Goal: Task Accomplishment & Management: Use online tool/utility

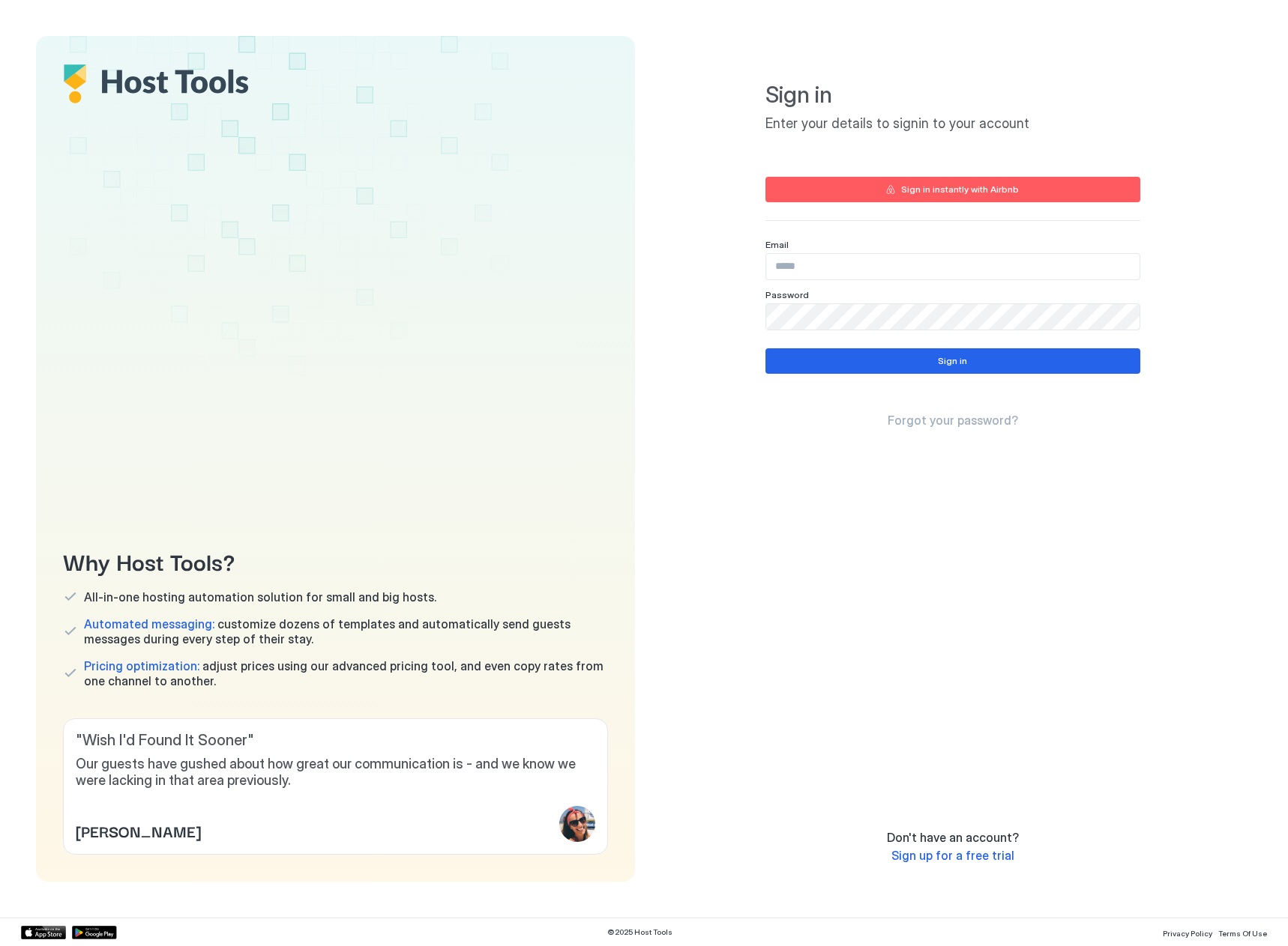
click at [841, 245] on div "Email" at bounding box center [952, 244] width 375 height 11
click at [842, 262] on input "Input Field" at bounding box center [952, 267] width 373 height 25
paste input "**********"
type input "**********"
click at [825, 352] on button "Sign in" at bounding box center [952, 361] width 375 height 25
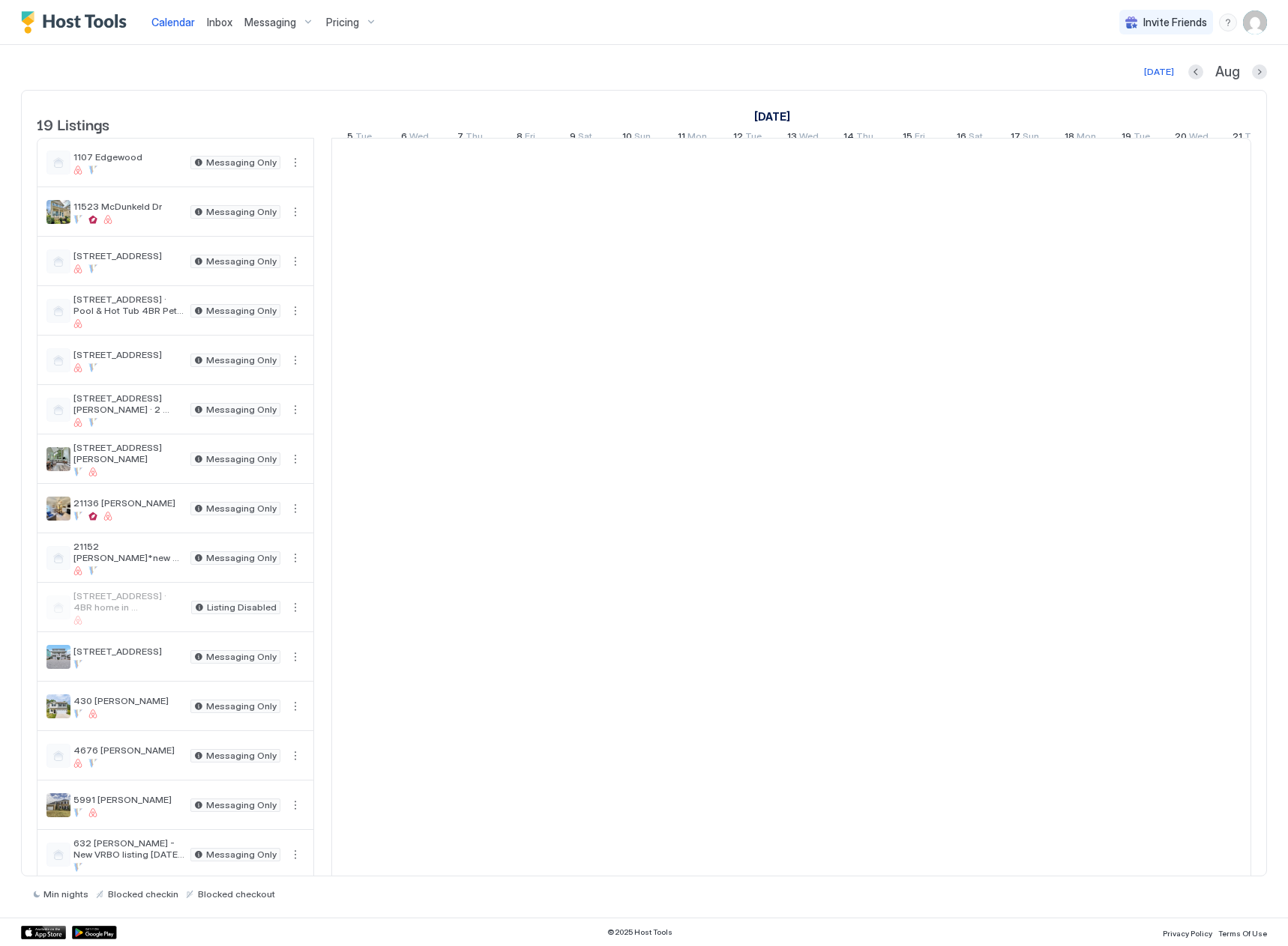
scroll to position [0, 833]
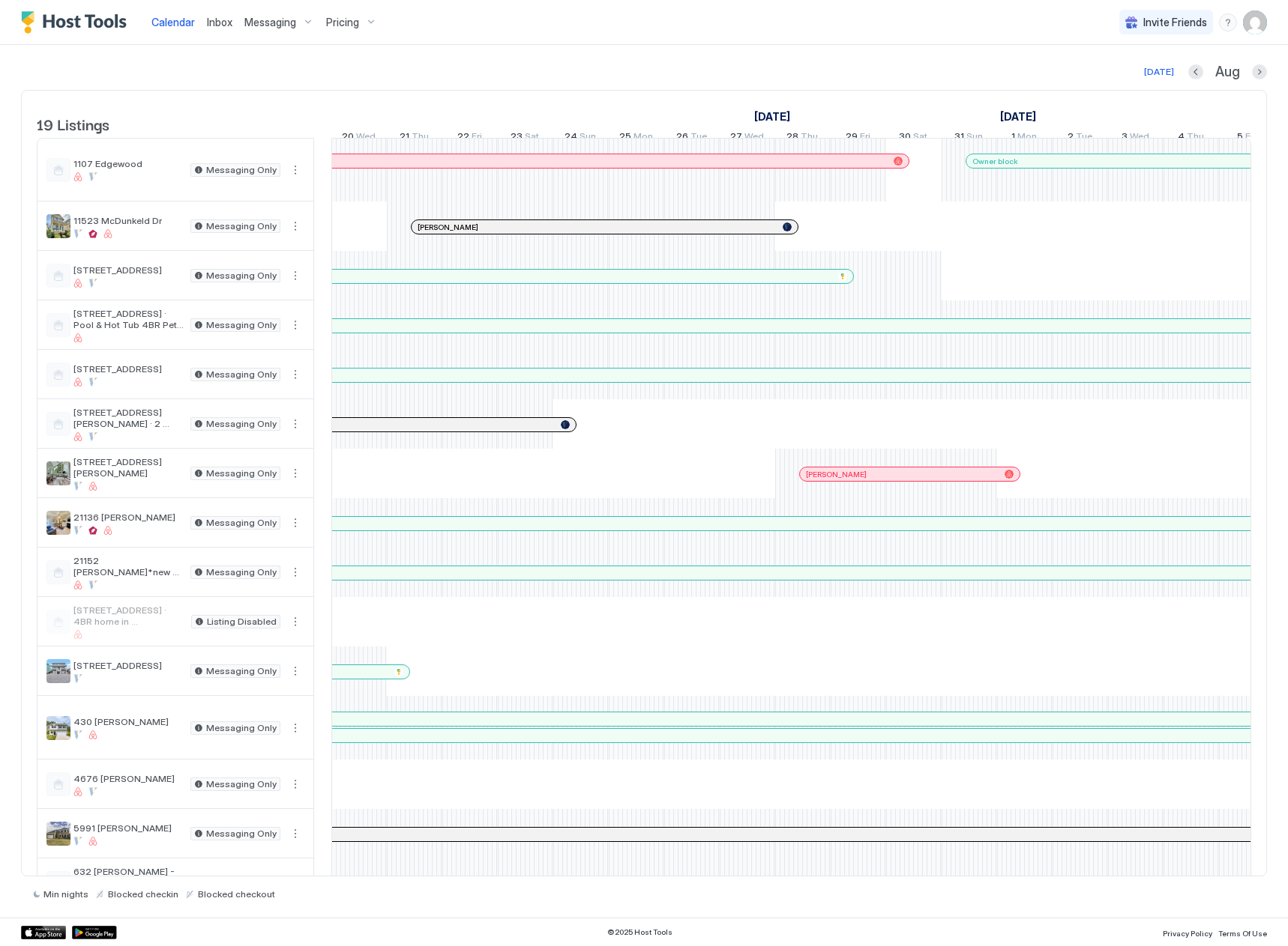
click at [281, 22] on span "Messaging" at bounding box center [270, 22] width 52 height 14
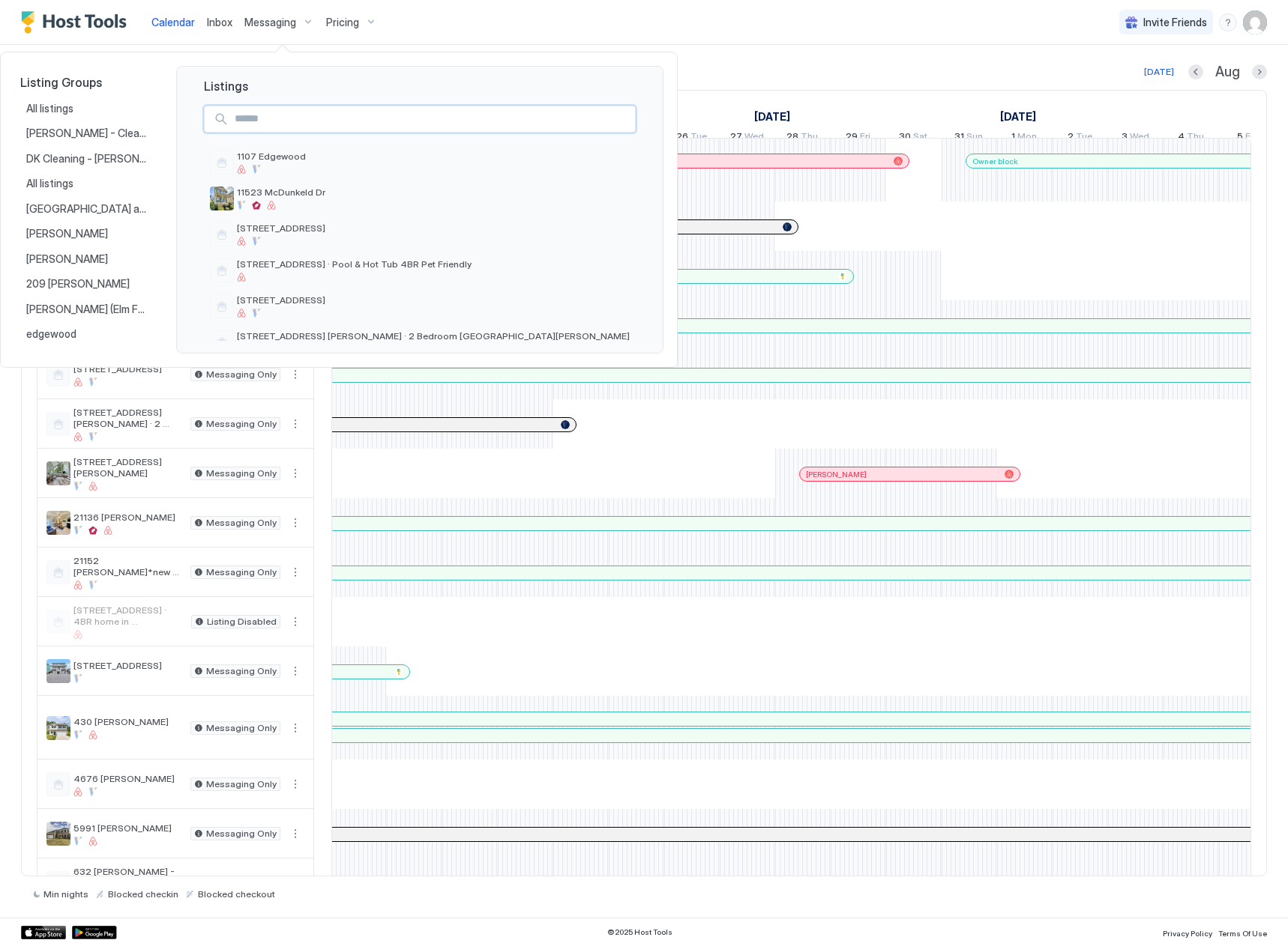
click at [289, 109] on input "Input Field" at bounding box center [431, 119] width 406 height 25
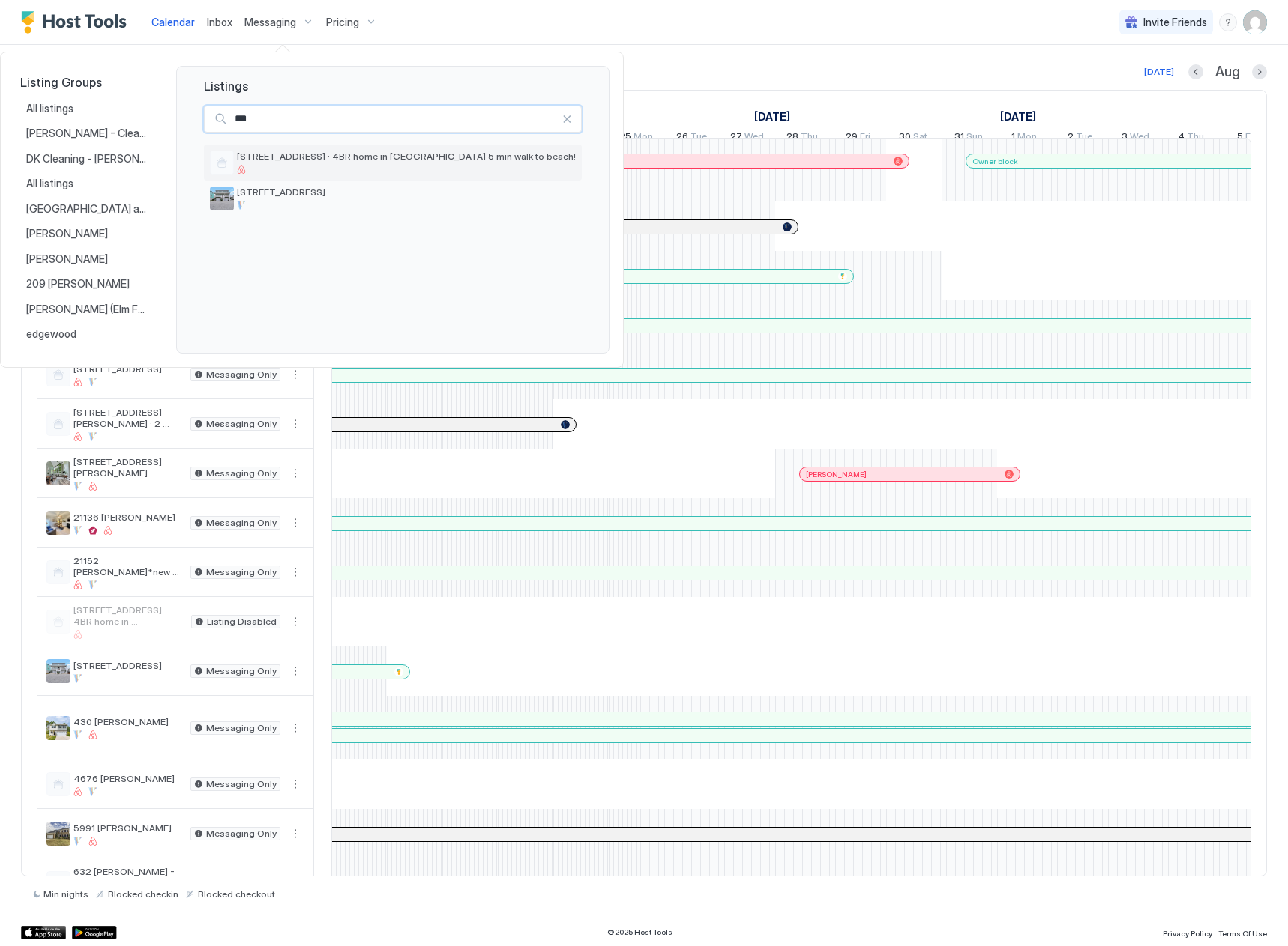
type input "***"
click at [298, 160] on span "[STREET_ADDRESS] · 4BR home in [GEOGRAPHIC_DATA] 5 min walk to beach!" at bounding box center [406, 156] width 339 height 11
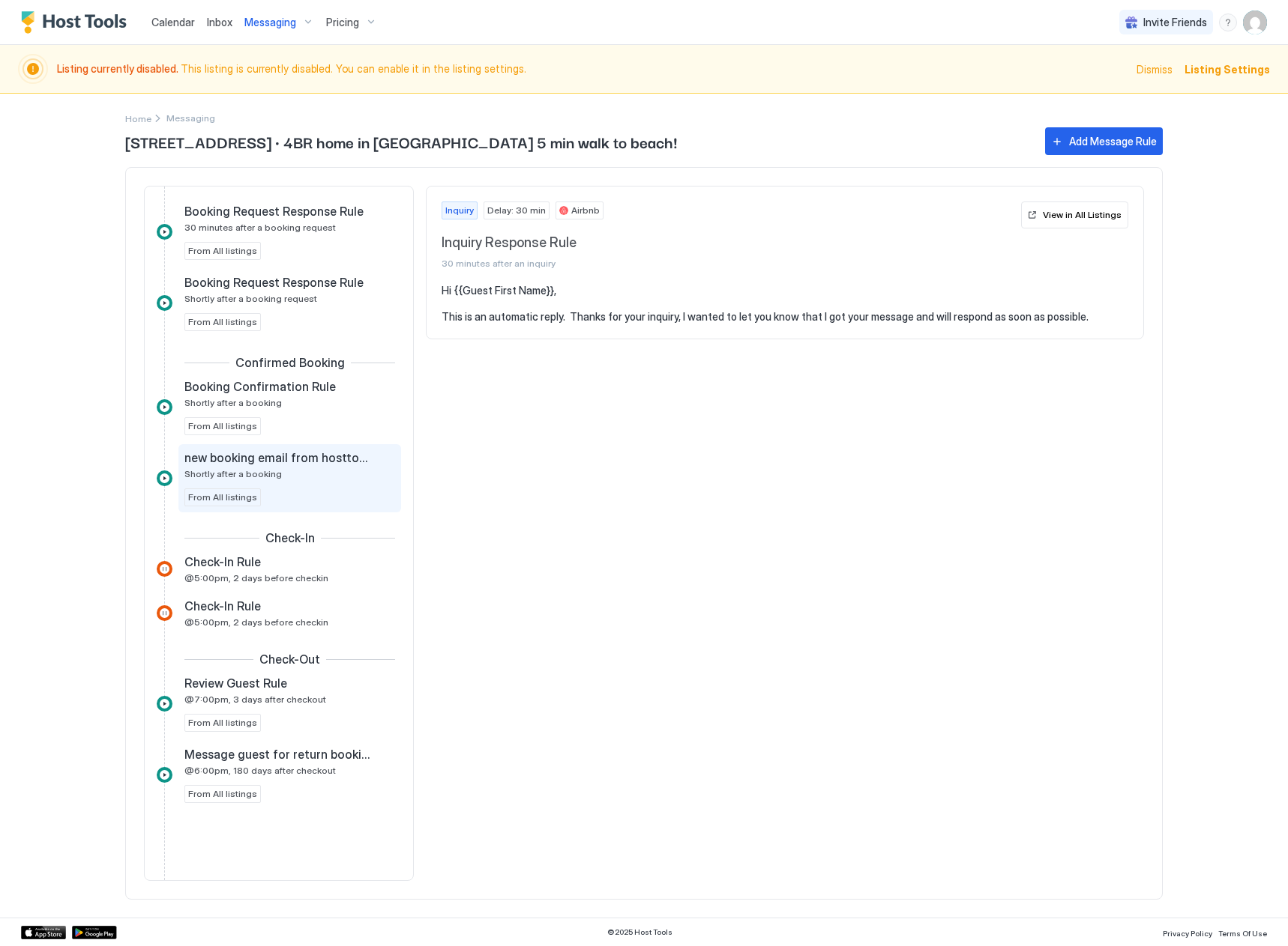
scroll to position [156, 0]
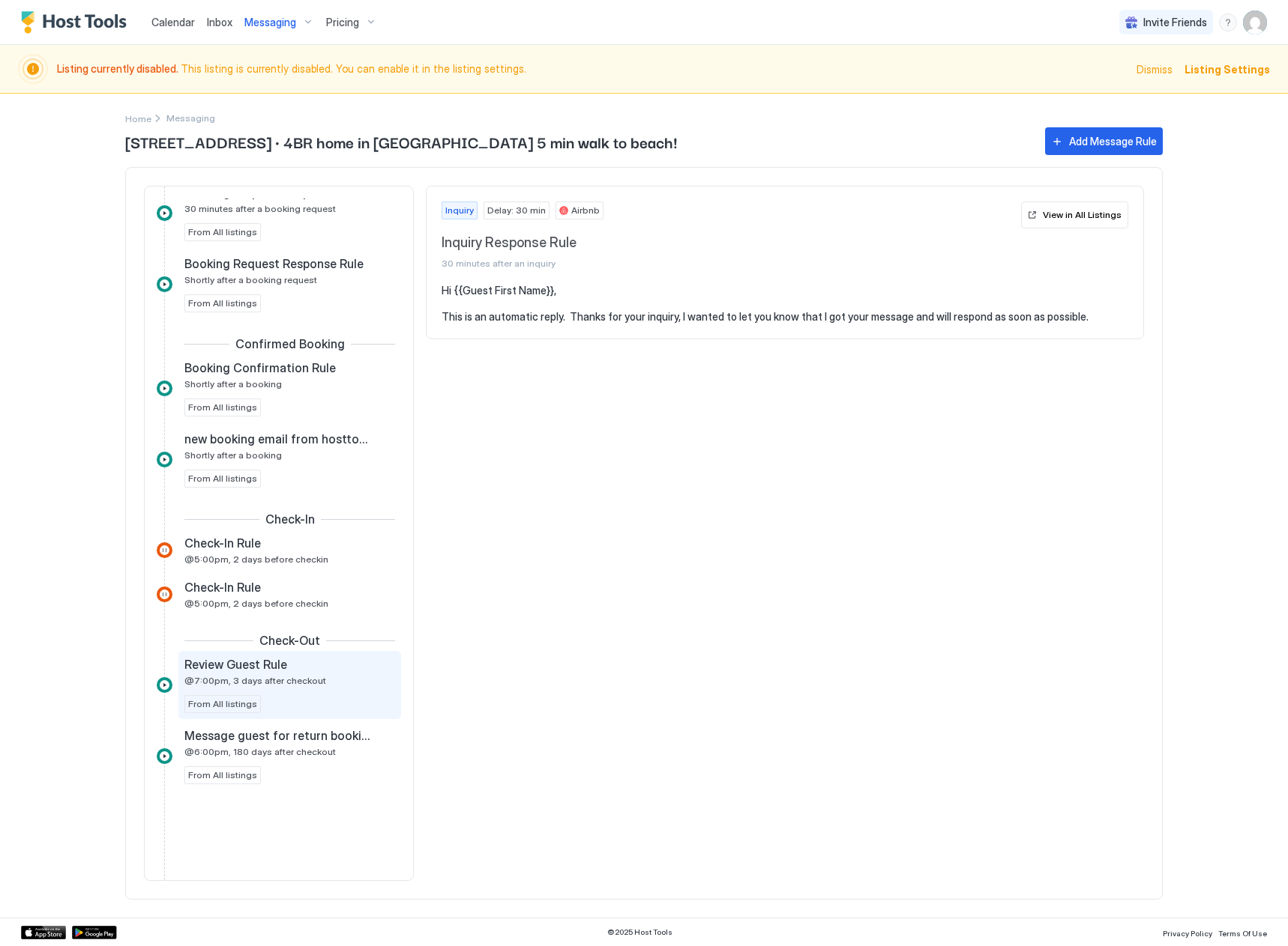
click at [253, 684] on span "@7:00pm, 3 days after checkout" at bounding box center [255, 680] width 142 height 11
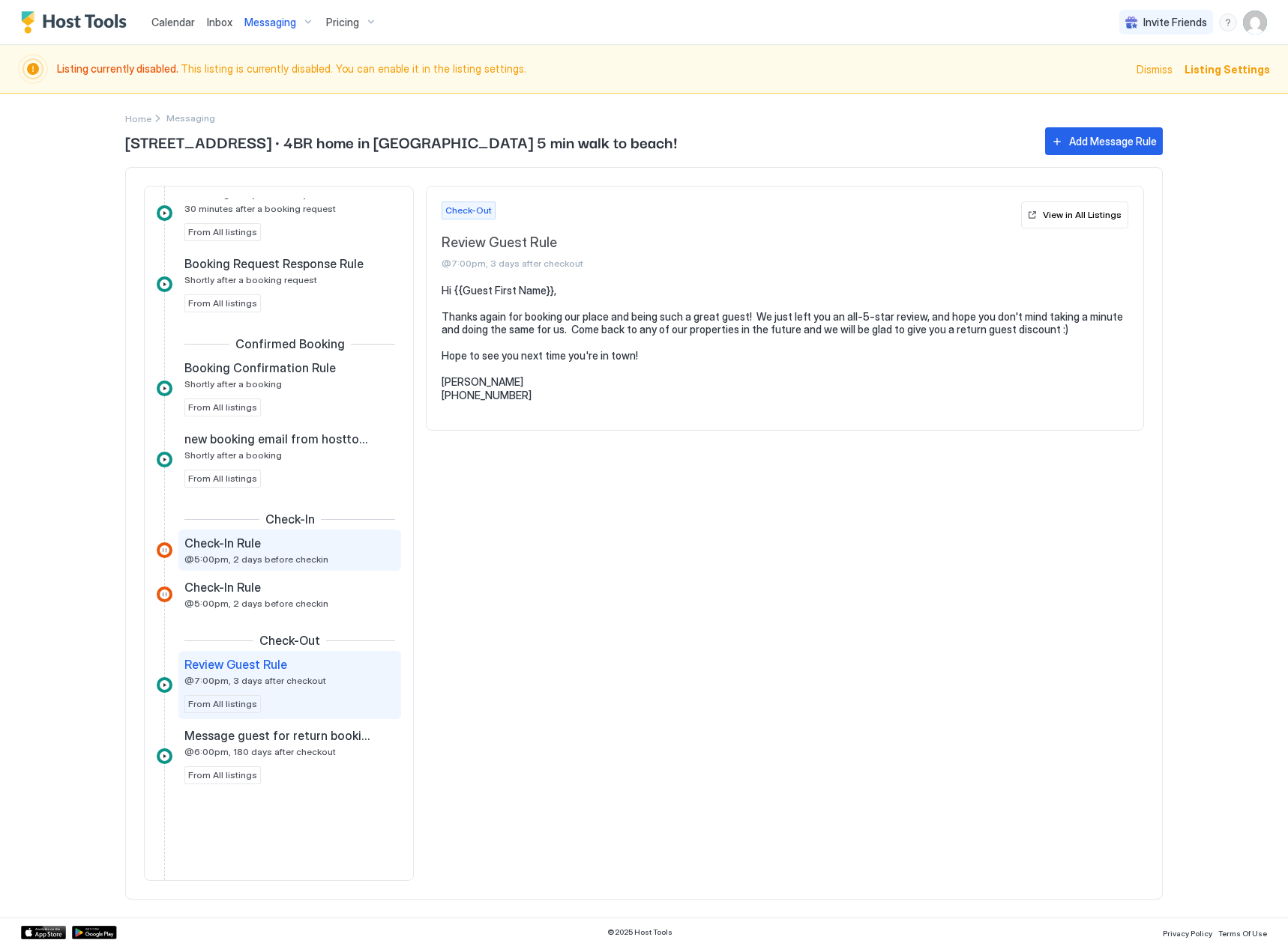
click at [243, 557] on span "@5:00pm, 2 days before checkin" at bounding box center [256, 559] width 144 height 11
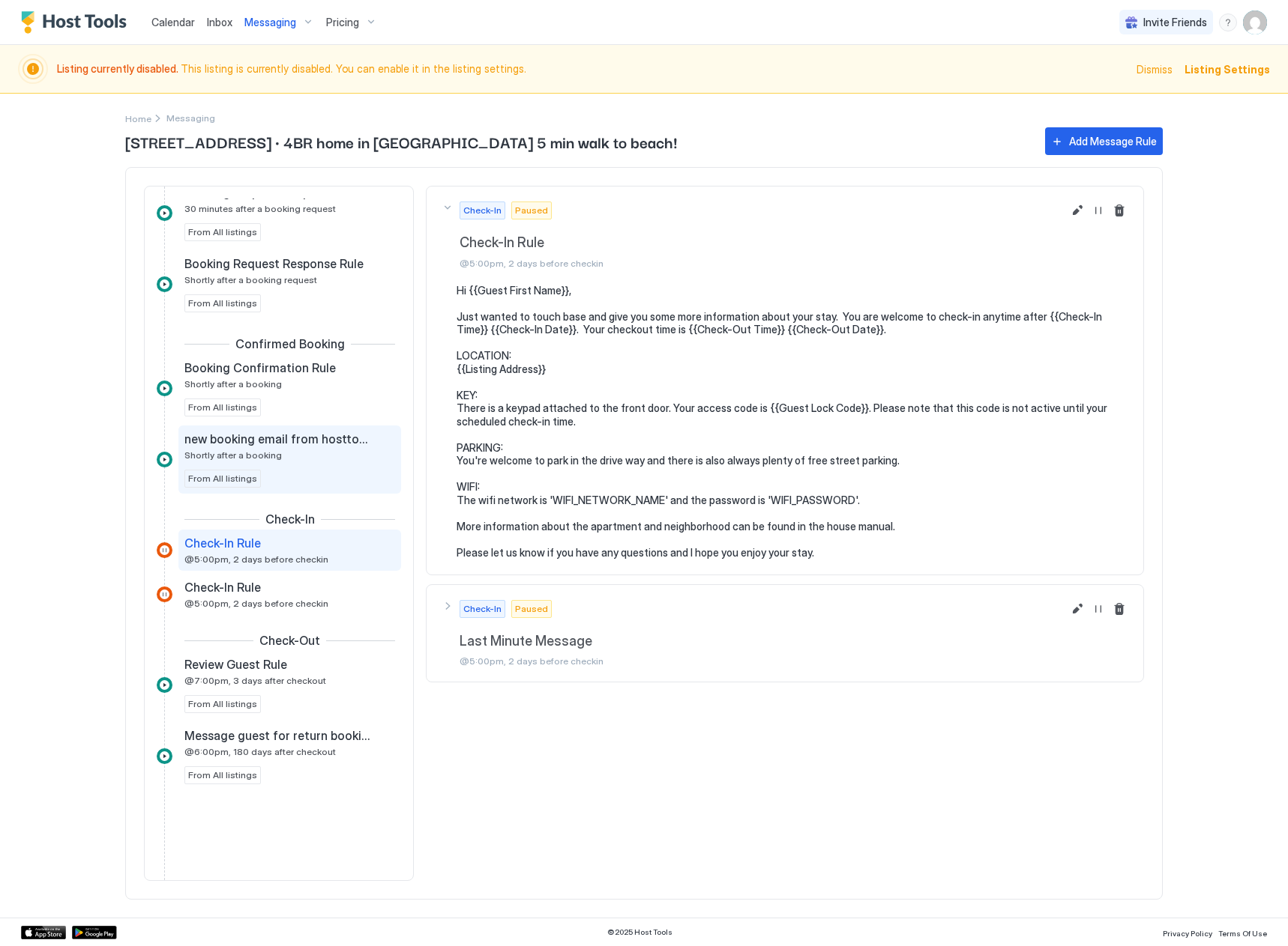
click at [289, 478] on div "new booking email from hosttools Shortly after a booking From All listings" at bounding box center [290, 459] width 211 height 56
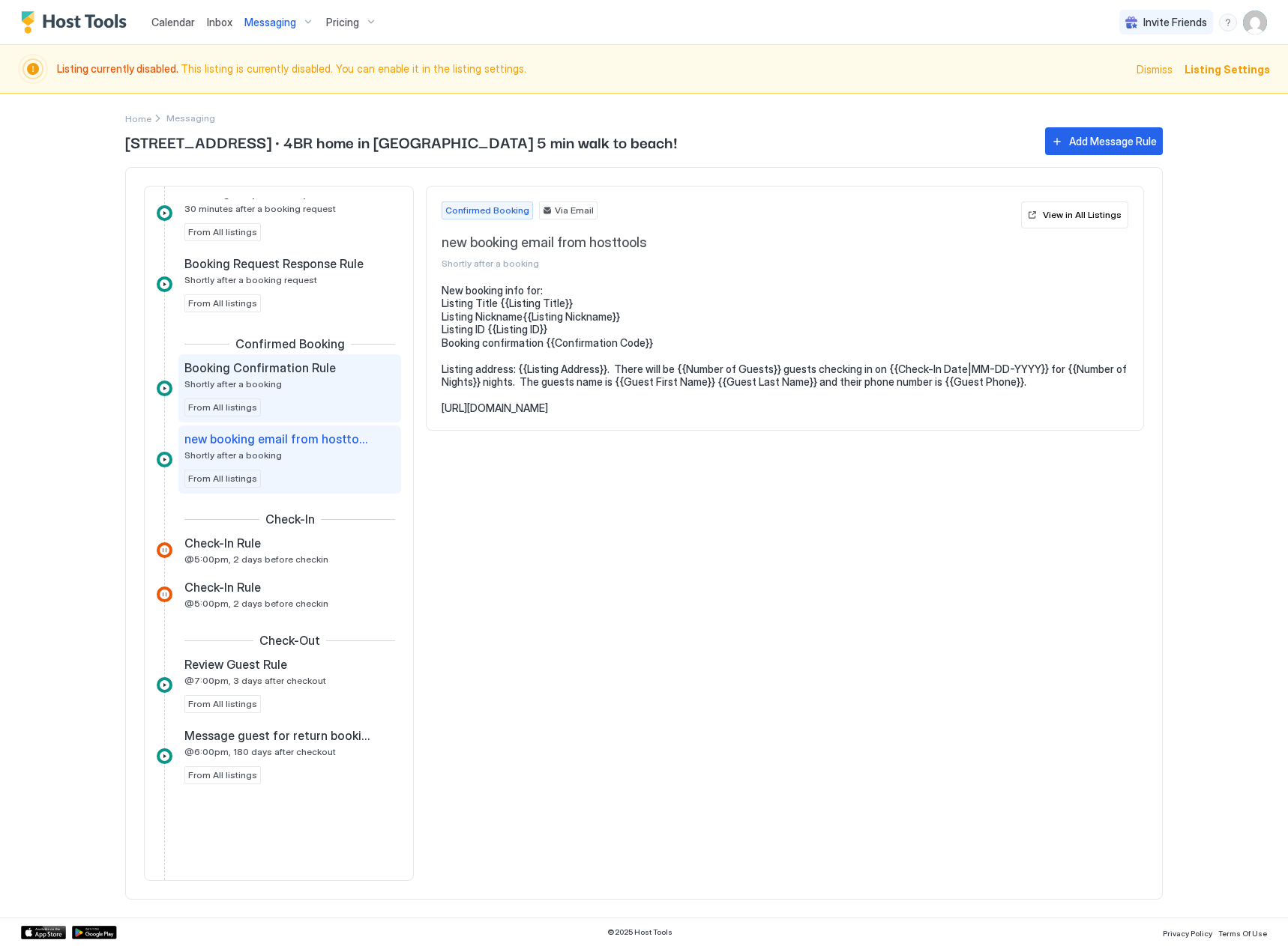
click at [294, 360] on div "Booking Confirmation Rule Shortly after a booking From All listings" at bounding box center [289, 388] width 223 height 68
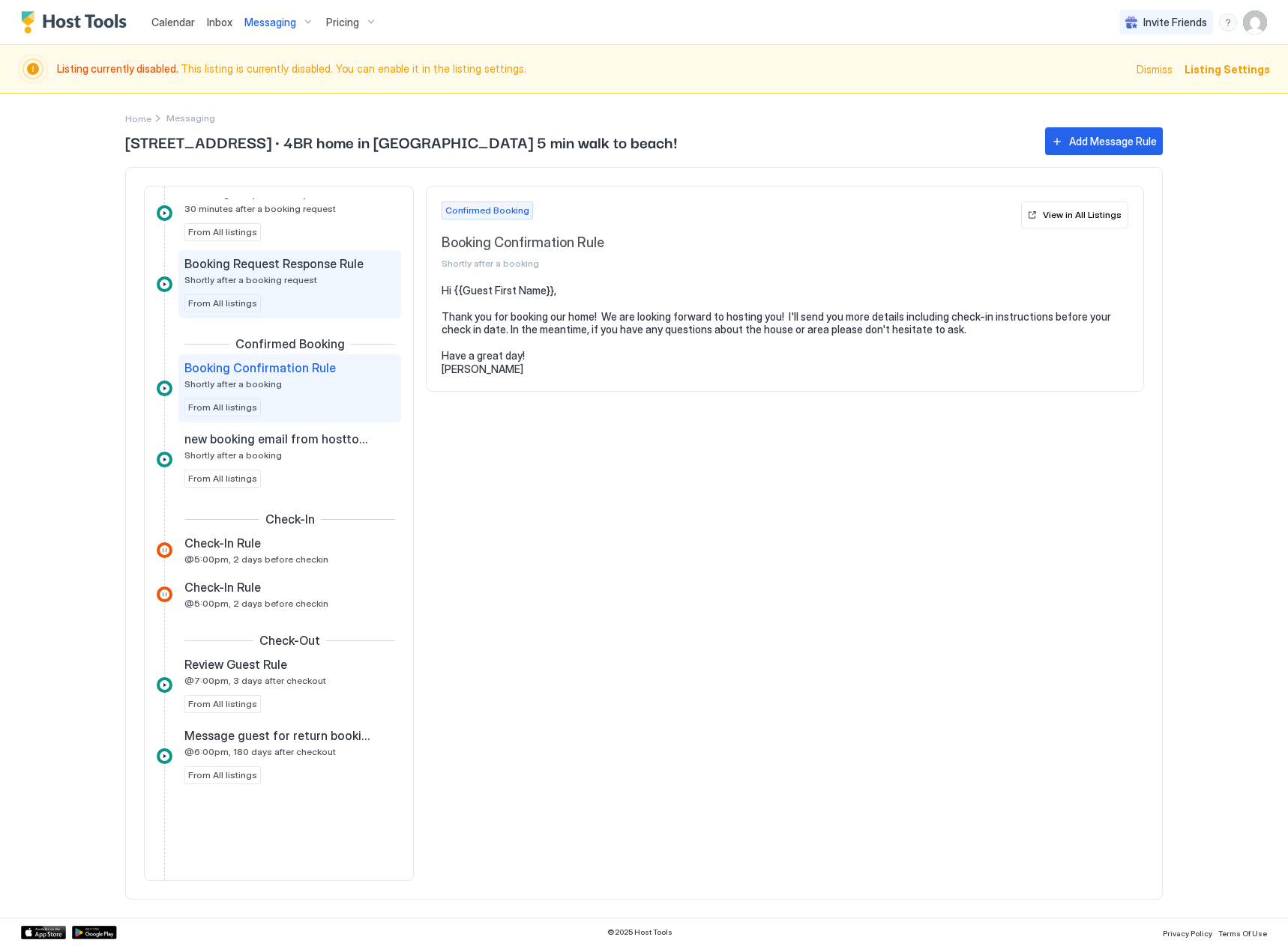
click at [323, 278] on div "Booking Request Response Rule Shortly after a booking request" at bounding box center [279, 271] width 190 height 29
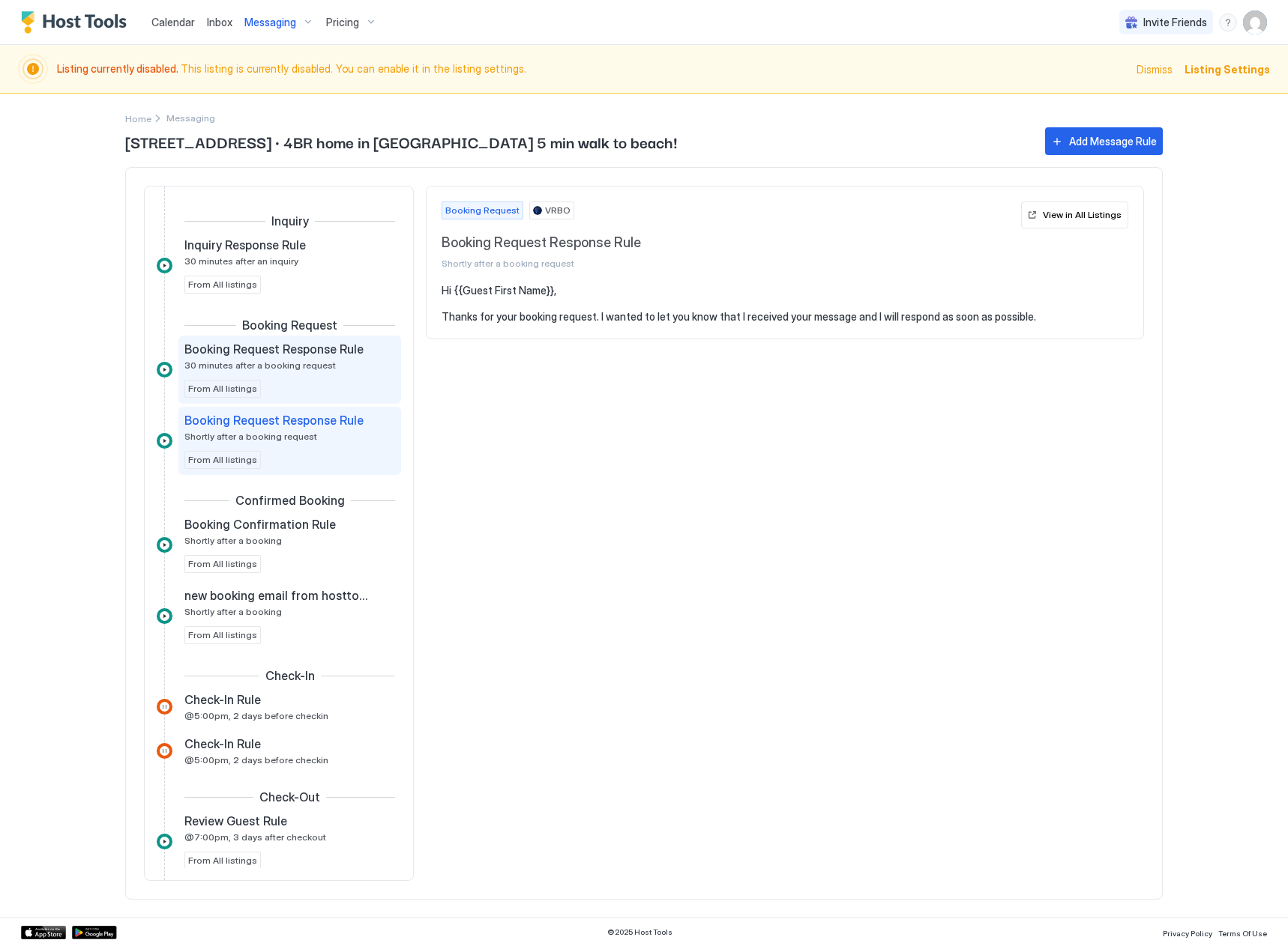
click at [292, 362] on span "30 minutes after a booking request" at bounding box center [260, 365] width 152 height 11
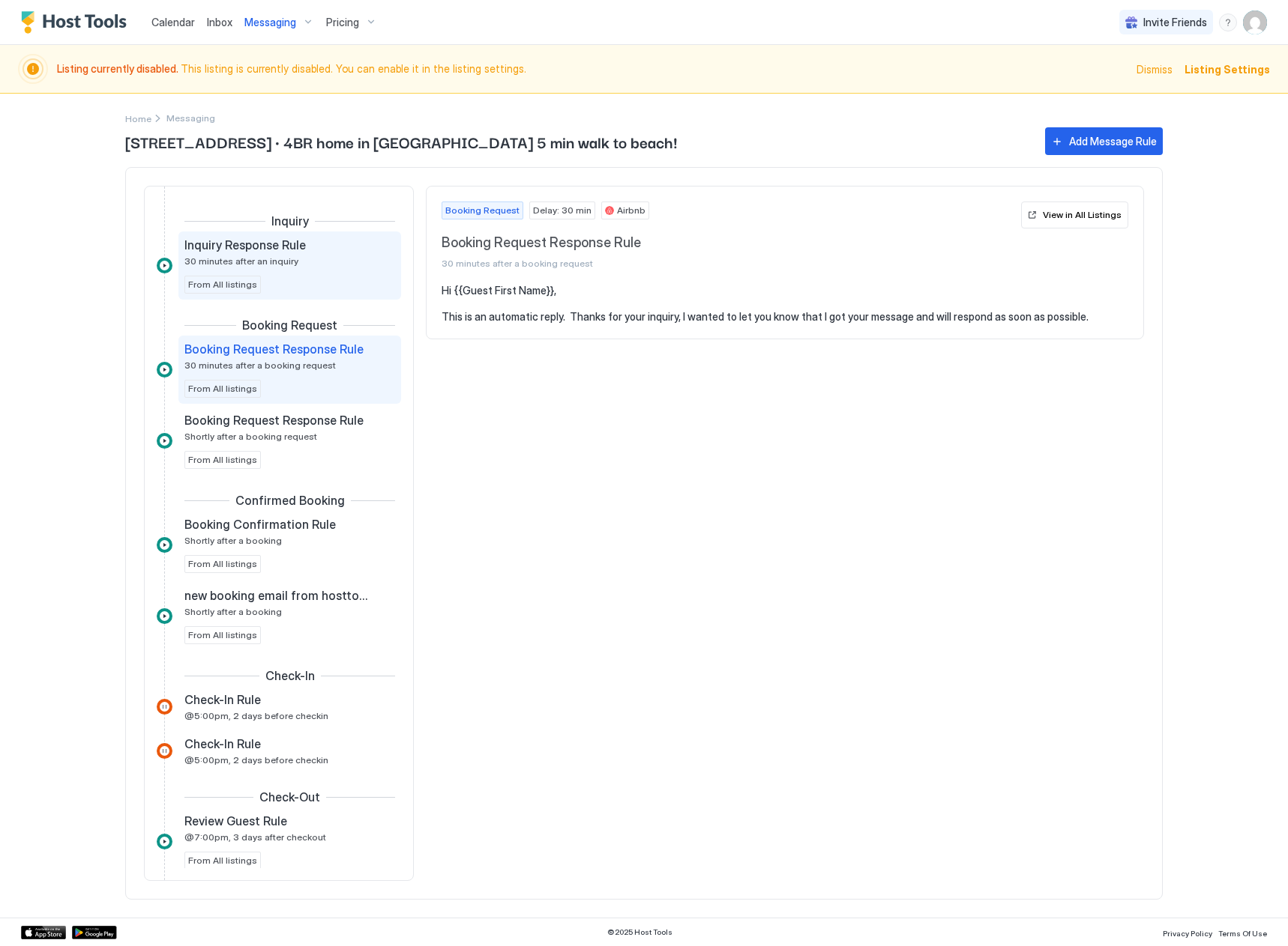
click at [297, 255] on div "Inquiry Response Rule 30 minutes after an inquiry" at bounding box center [279, 252] width 190 height 29
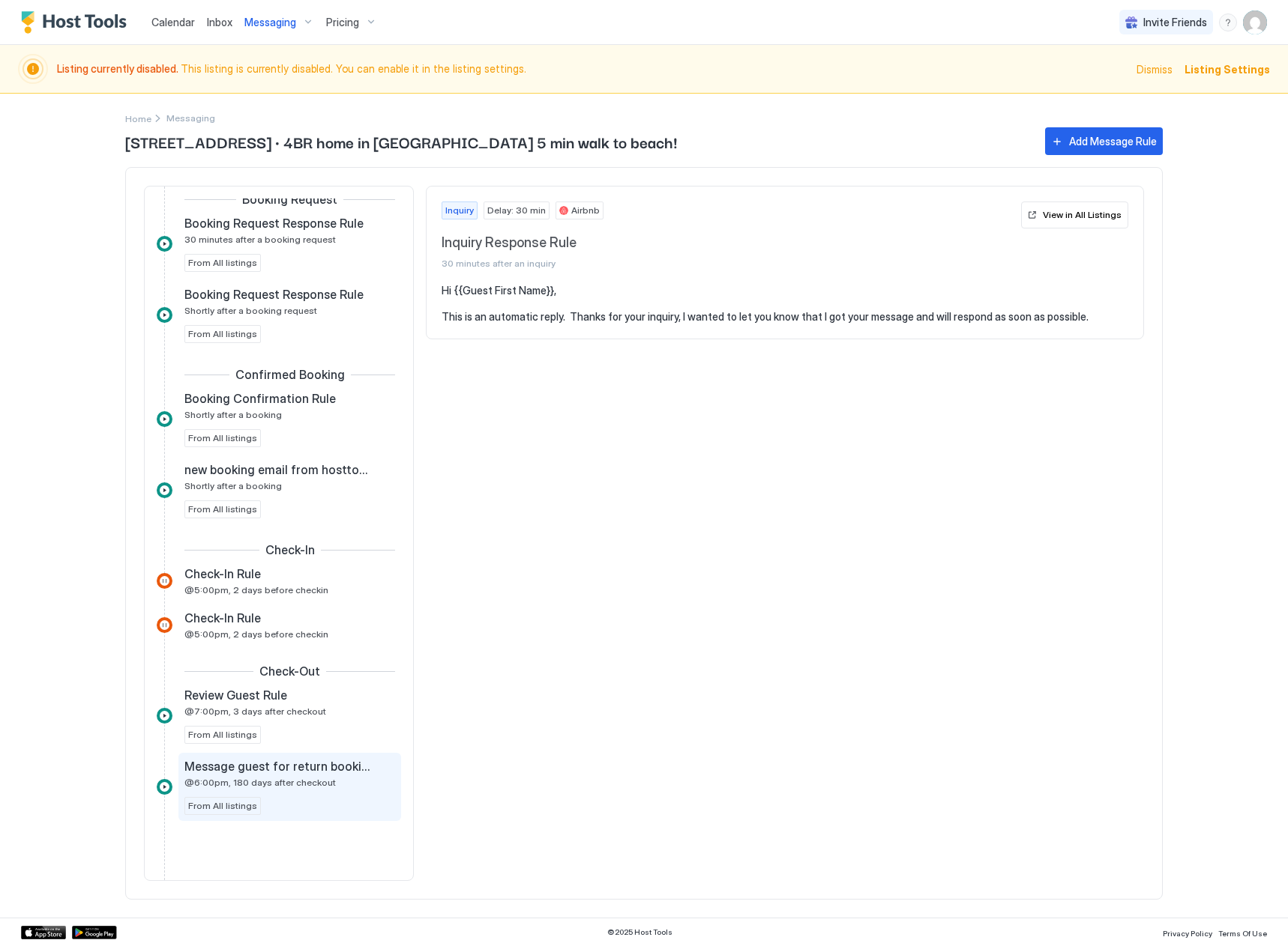
scroll to position [156, 0]
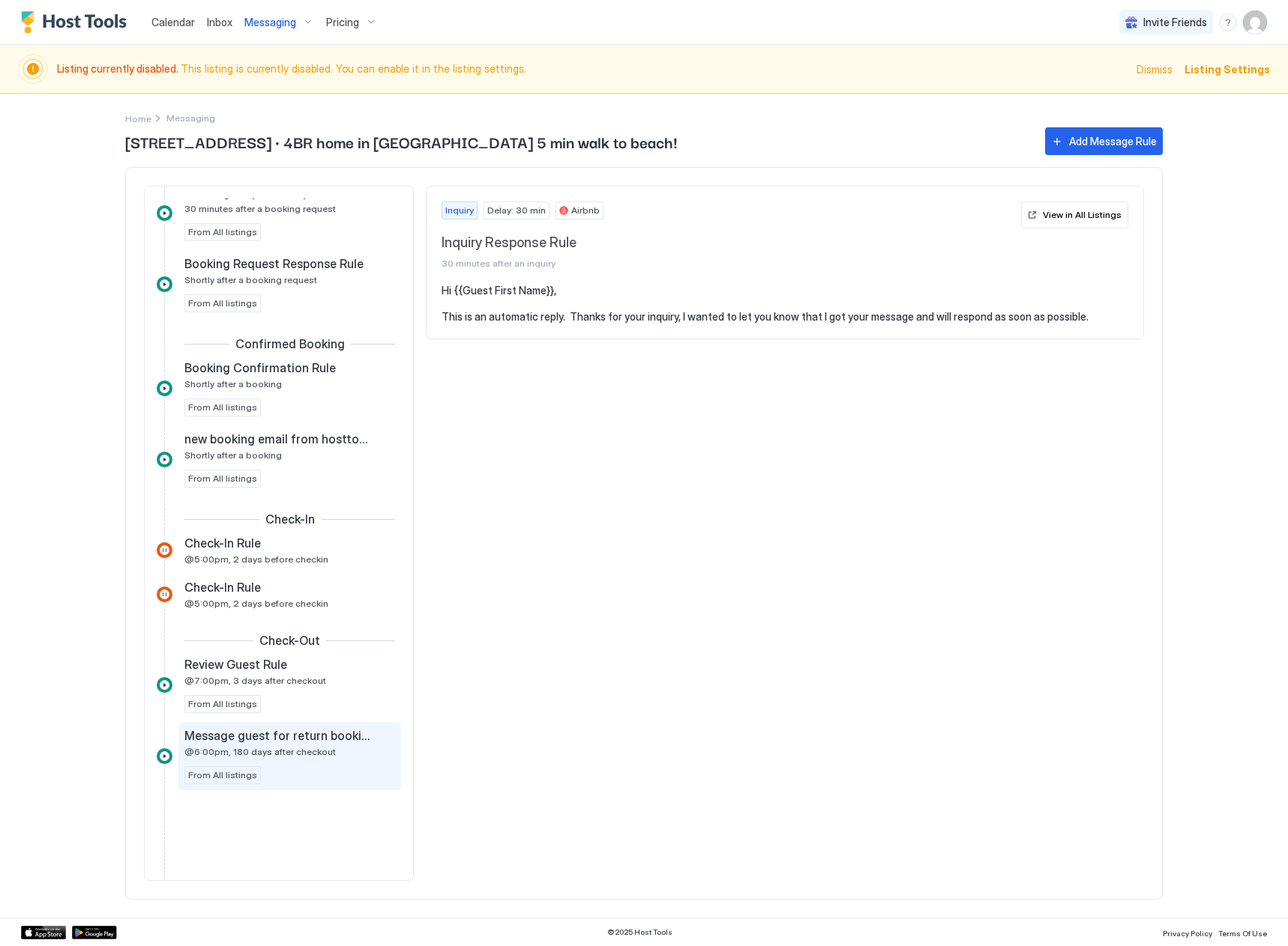
click at [277, 741] on span "Message guest for return booking discount 180 days after checkout" at bounding box center [277, 735] width 186 height 15
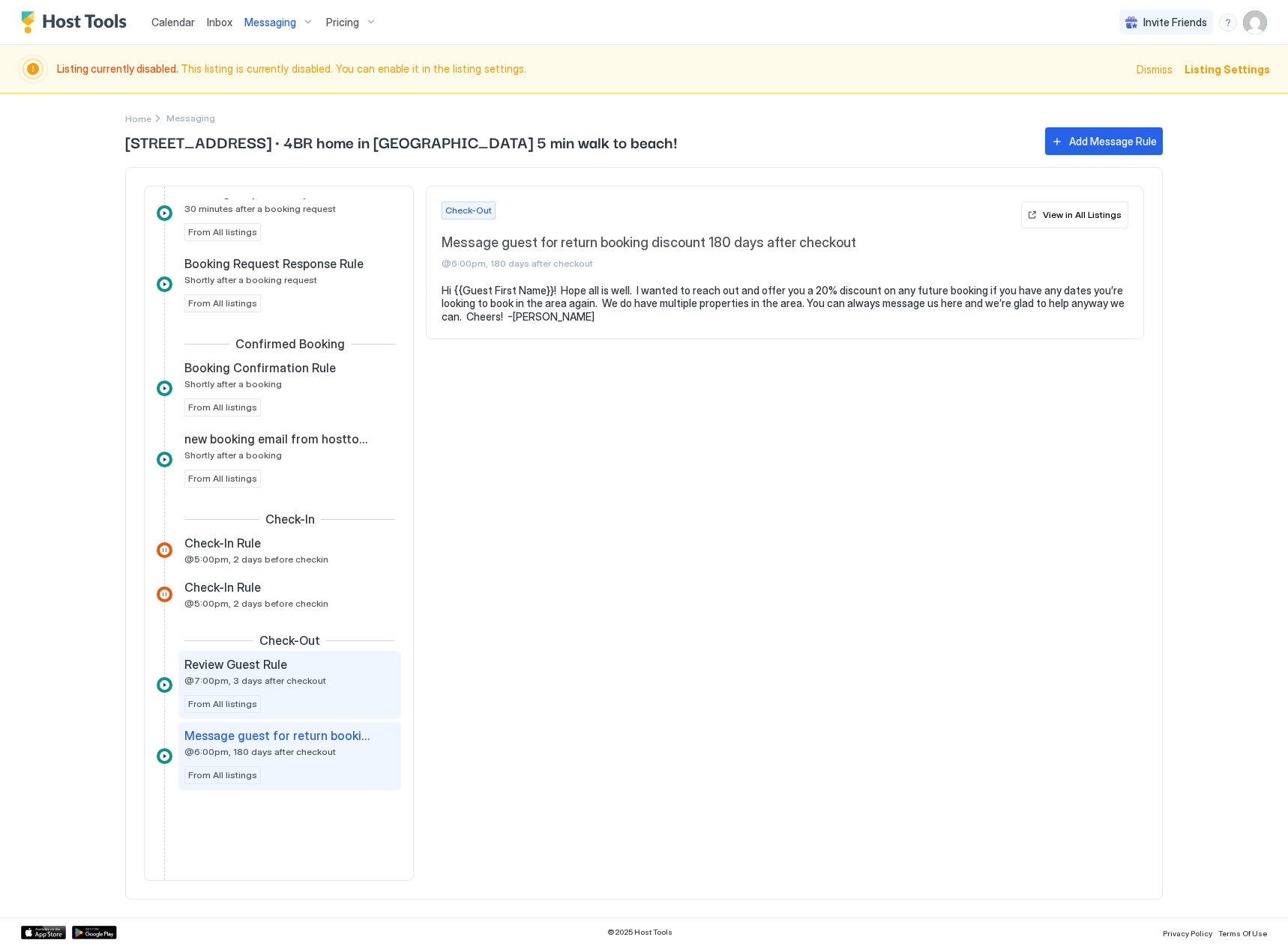
click at [312, 691] on div "Review Guest Rule @7:00pm, 3 days after checkout From All listings" at bounding box center [290, 685] width 211 height 56
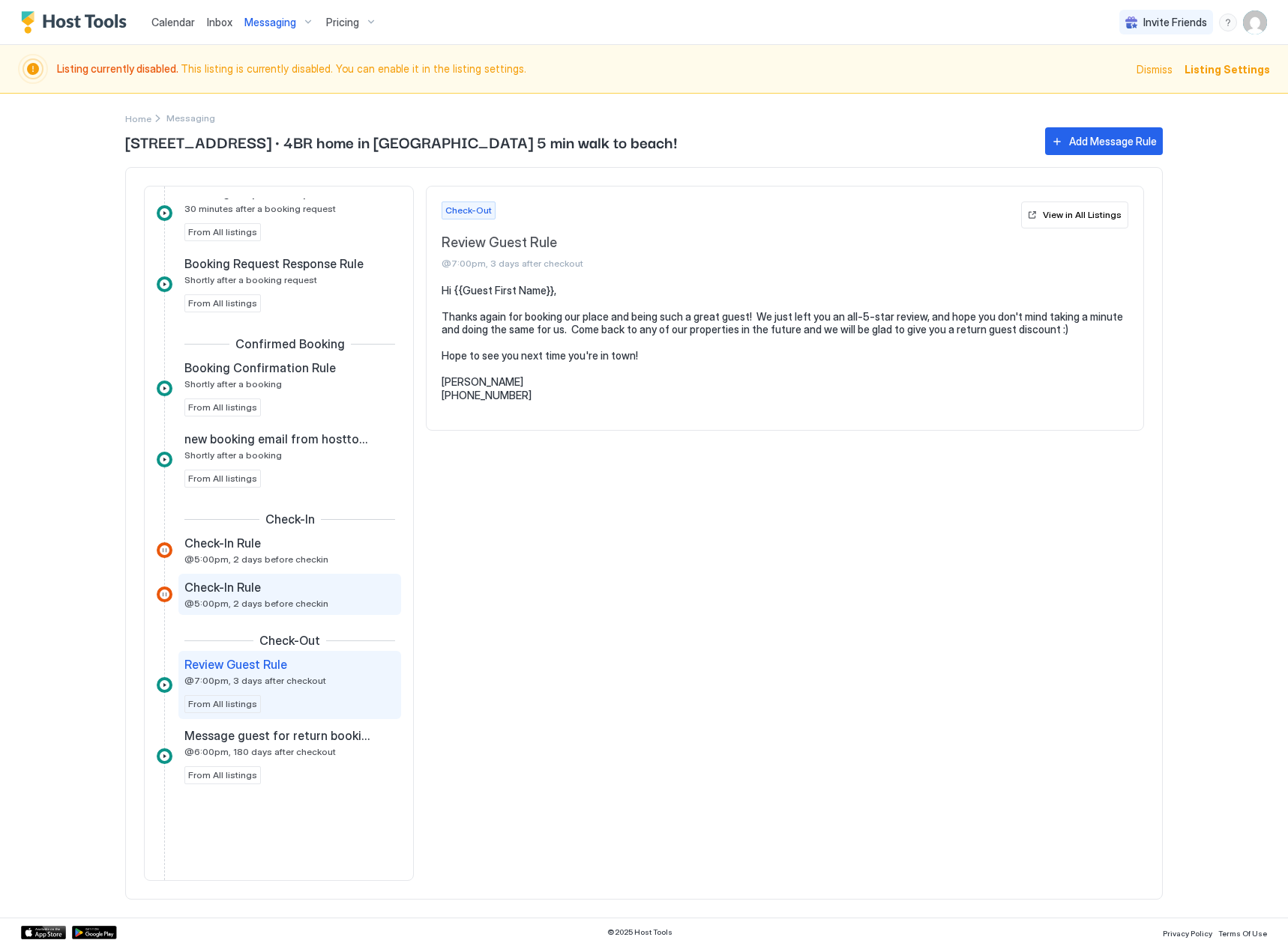
click at [327, 586] on div "Check-In Rule" at bounding box center [279, 587] width 190 height 15
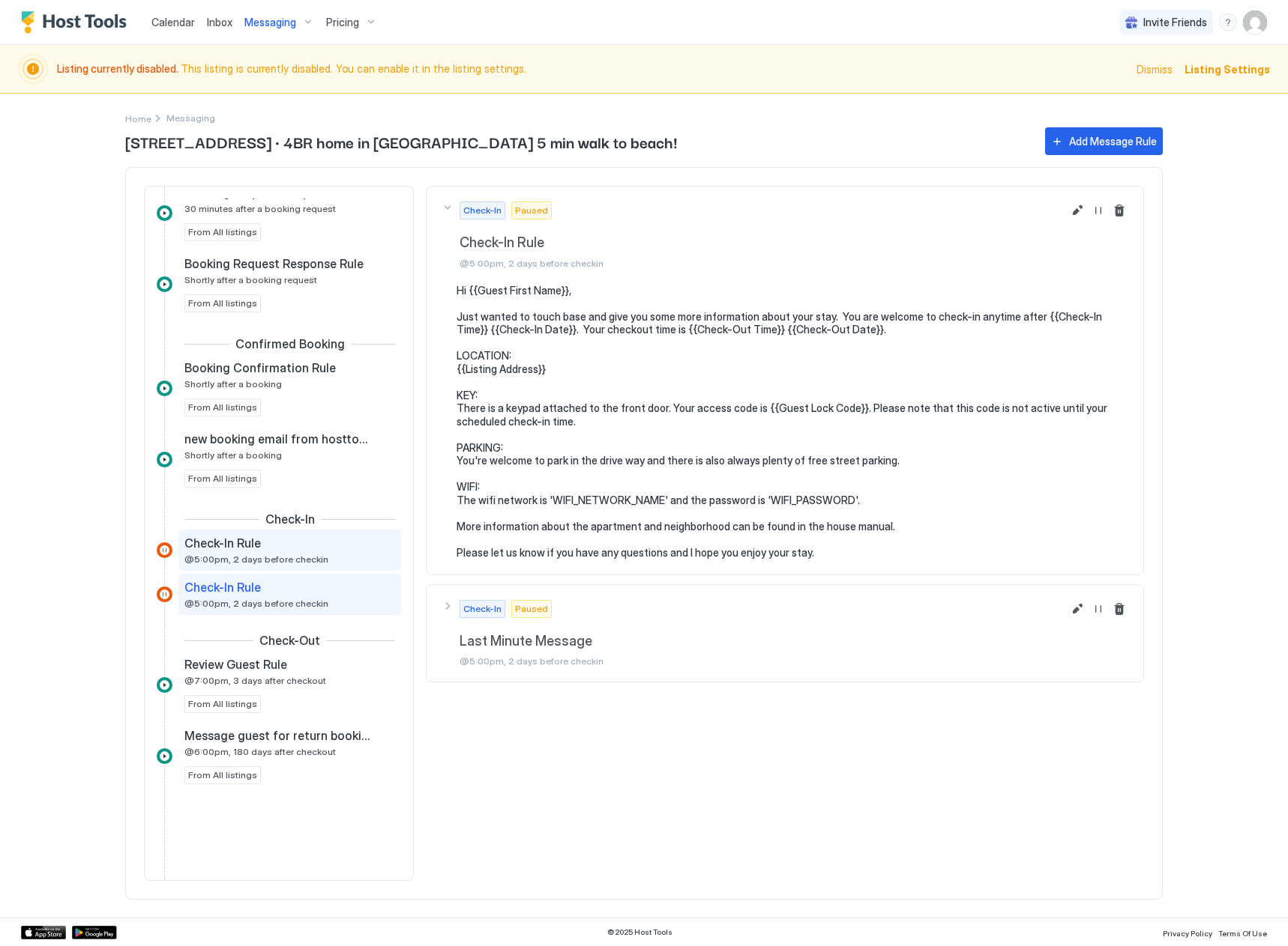
click at [338, 550] on div "Check-In Rule" at bounding box center [279, 543] width 190 height 15
click at [303, 551] on div "Check-In Rule @5:00pm, 2 days before checkin" at bounding box center [279, 550] width 190 height 29
click at [300, 594] on div "Check-In Rule" at bounding box center [279, 587] width 190 height 15
click at [305, 561] on span "@5:00pm, 2 days before checkin" at bounding box center [256, 559] width 144 height 11
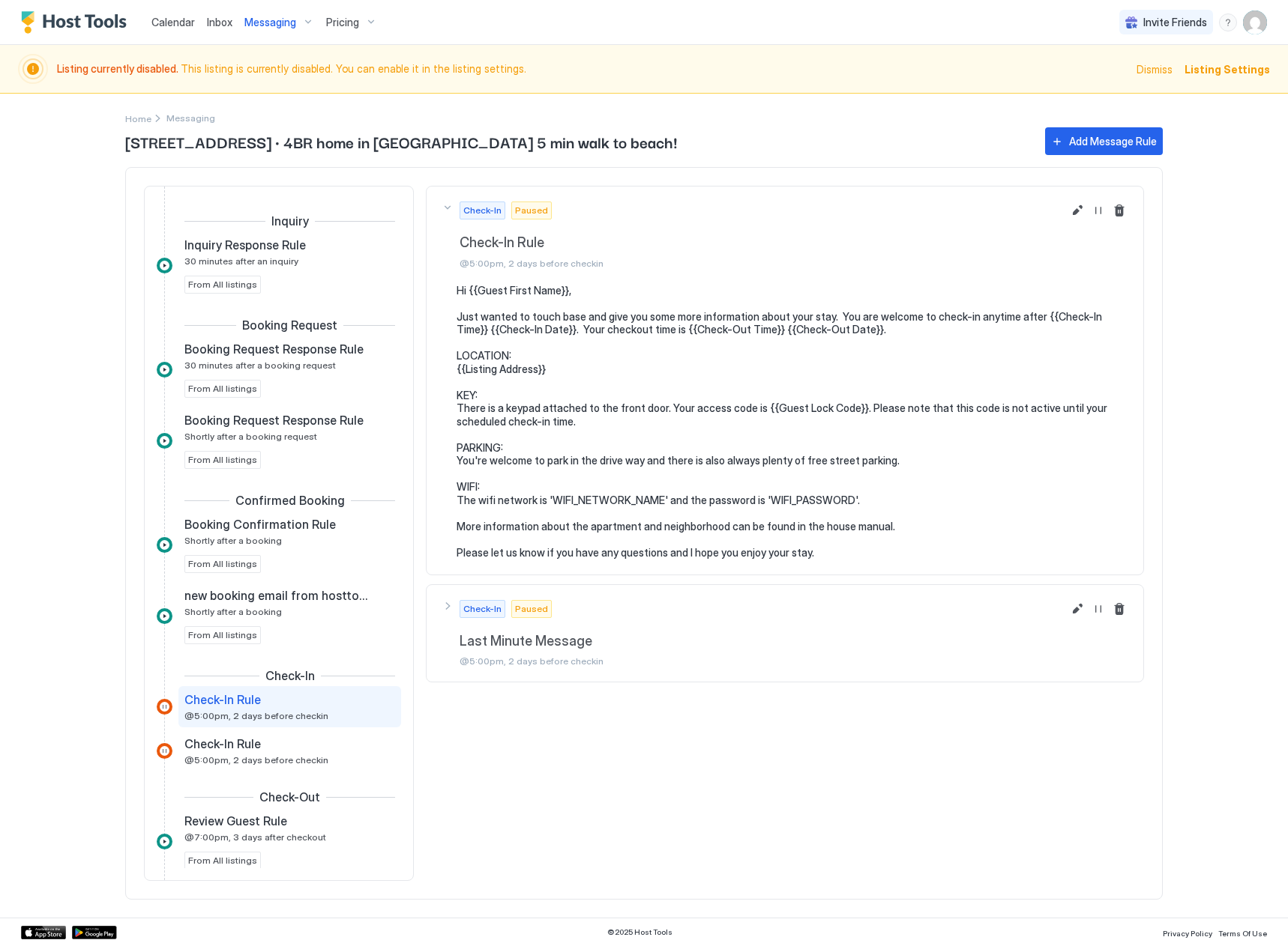
click at [262, 29] on div "Messaging" at bounding box center [279, 23] width 82 height 25
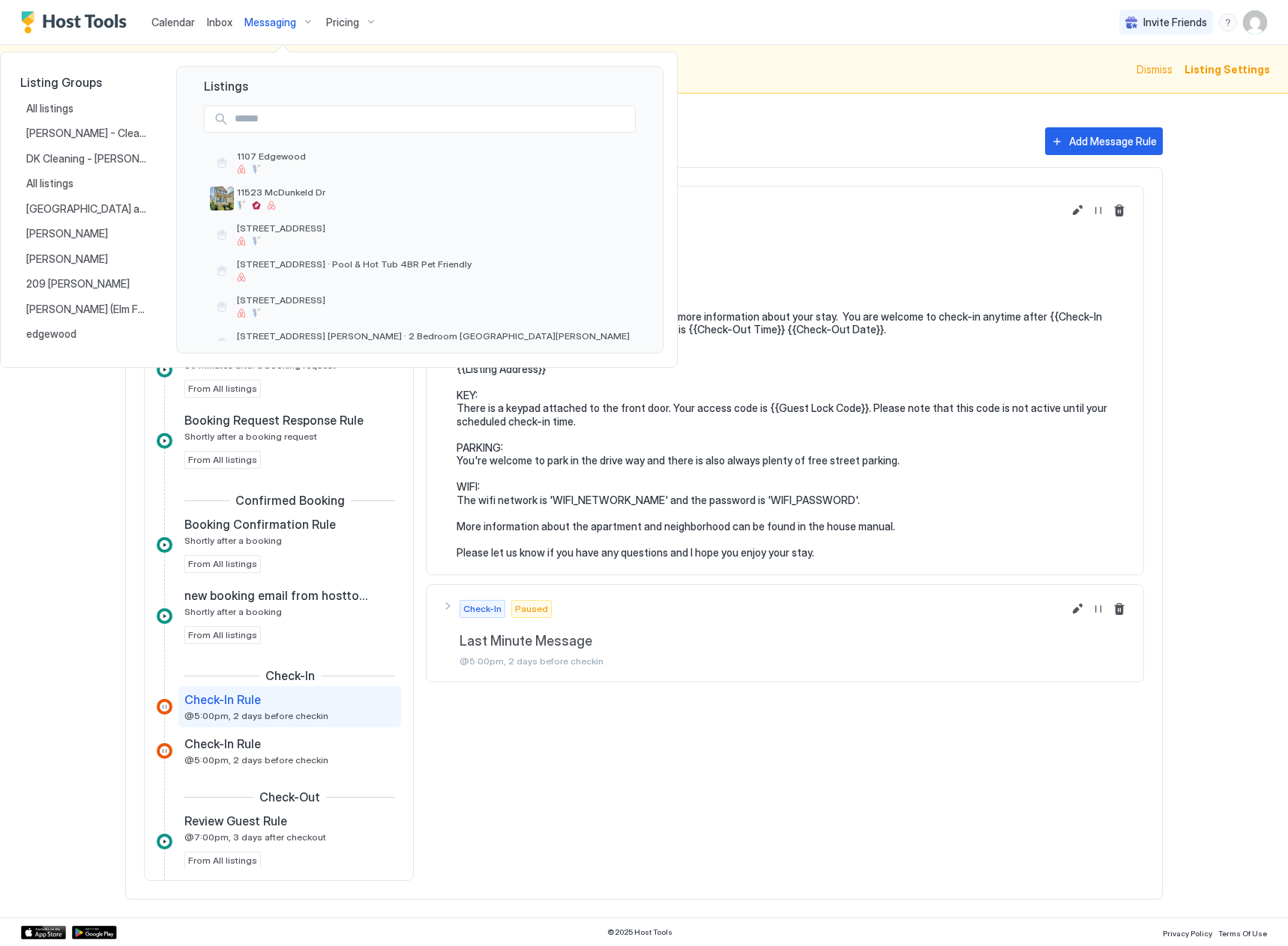
click at [278, 109] on input "Input Field" at bounding box center [431, 119] width 406 height 25
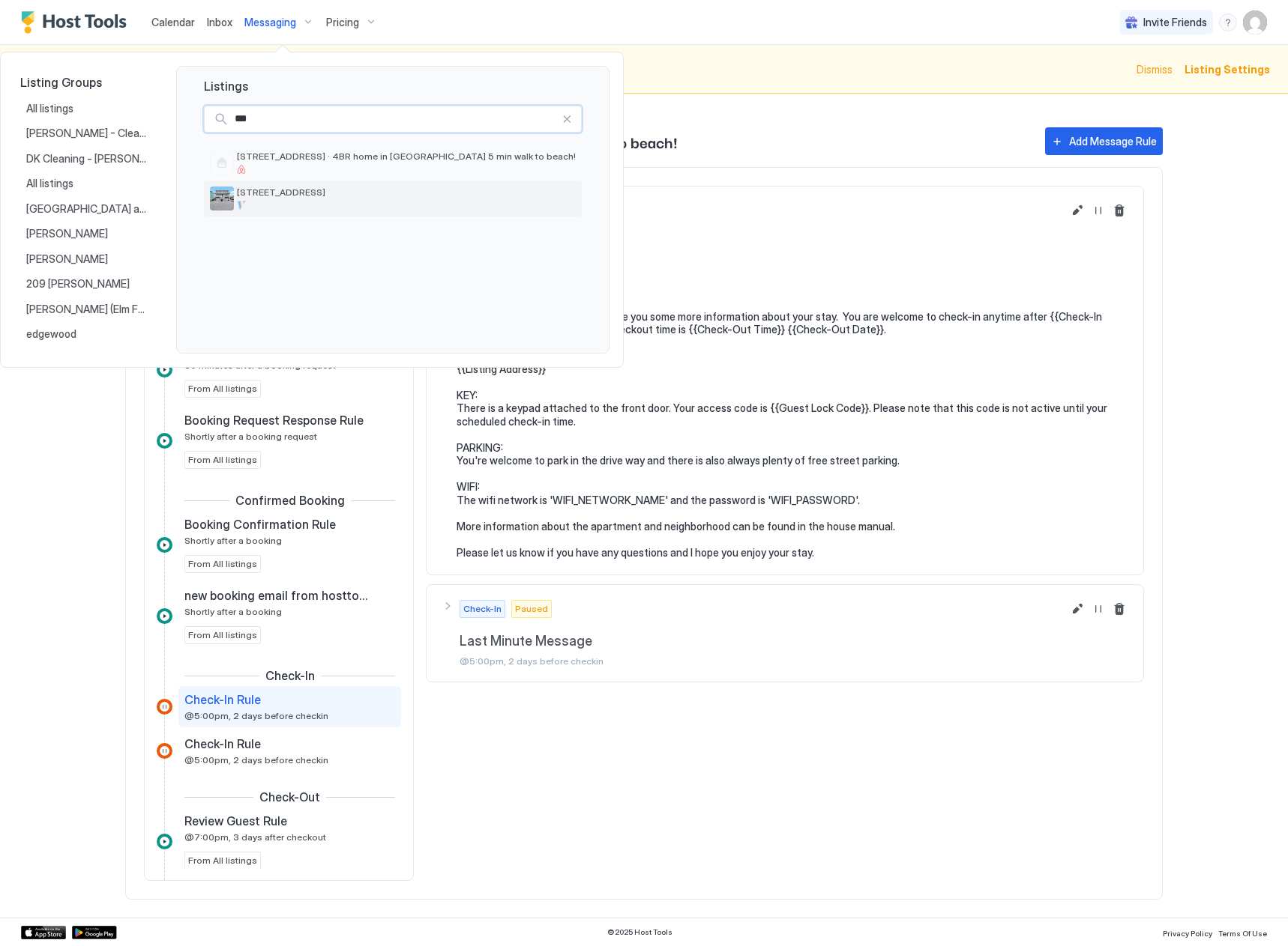
type input "***"
click at [331, 188] on span "[STREET_ADDRESS]" at bounding box center [406, 192] width 339 height 11
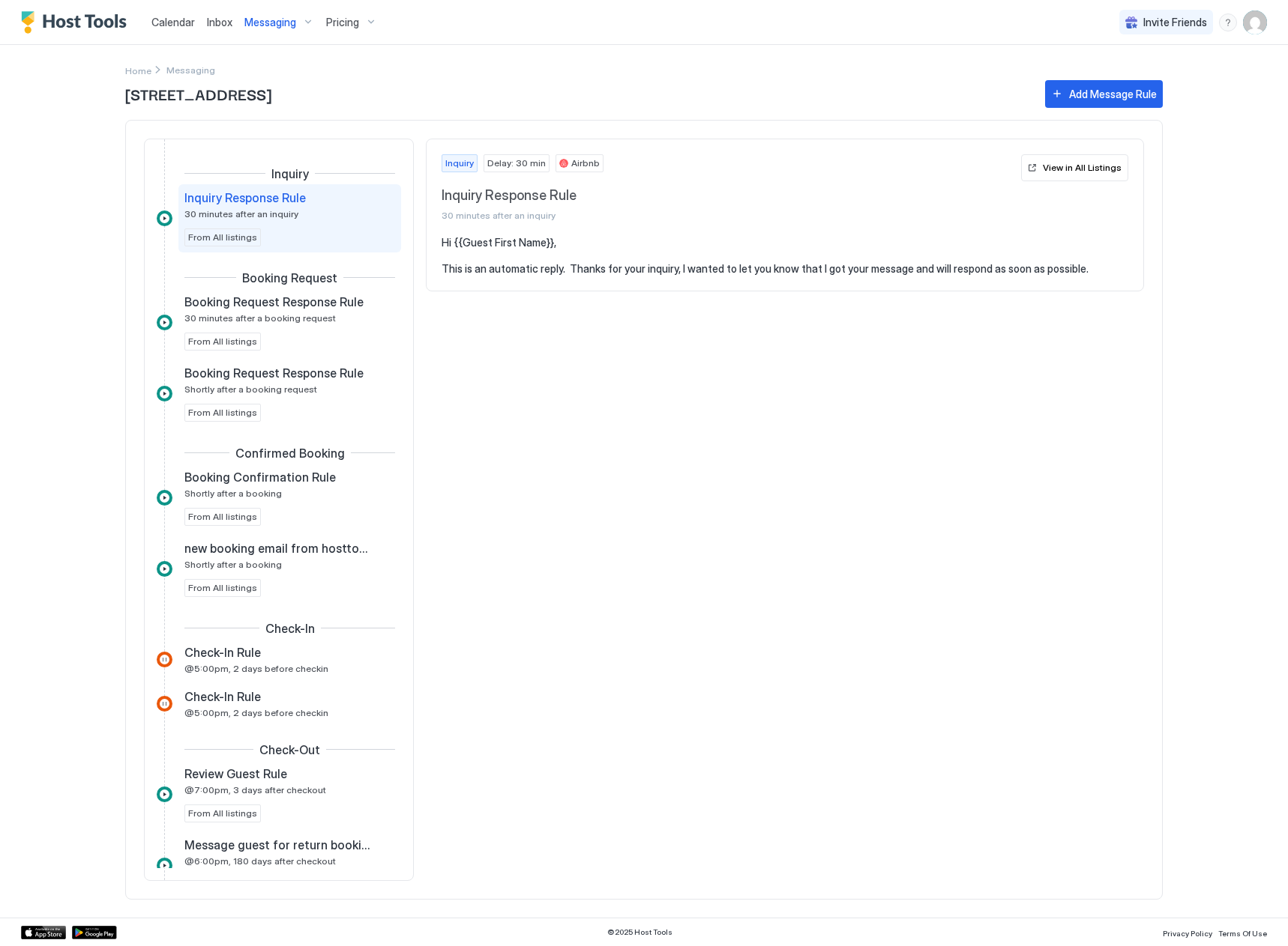
click at [290, 730] on div "Inquiry Inquiry Response Rule 30 minutes after an inquiry From All listings Boo…" at bounding box center [278, 564] width 244 height 796
click at [298, 709] on span "@5:00pm, 2 days before checkin" at bounding box center [256, 713] width 144 height 11
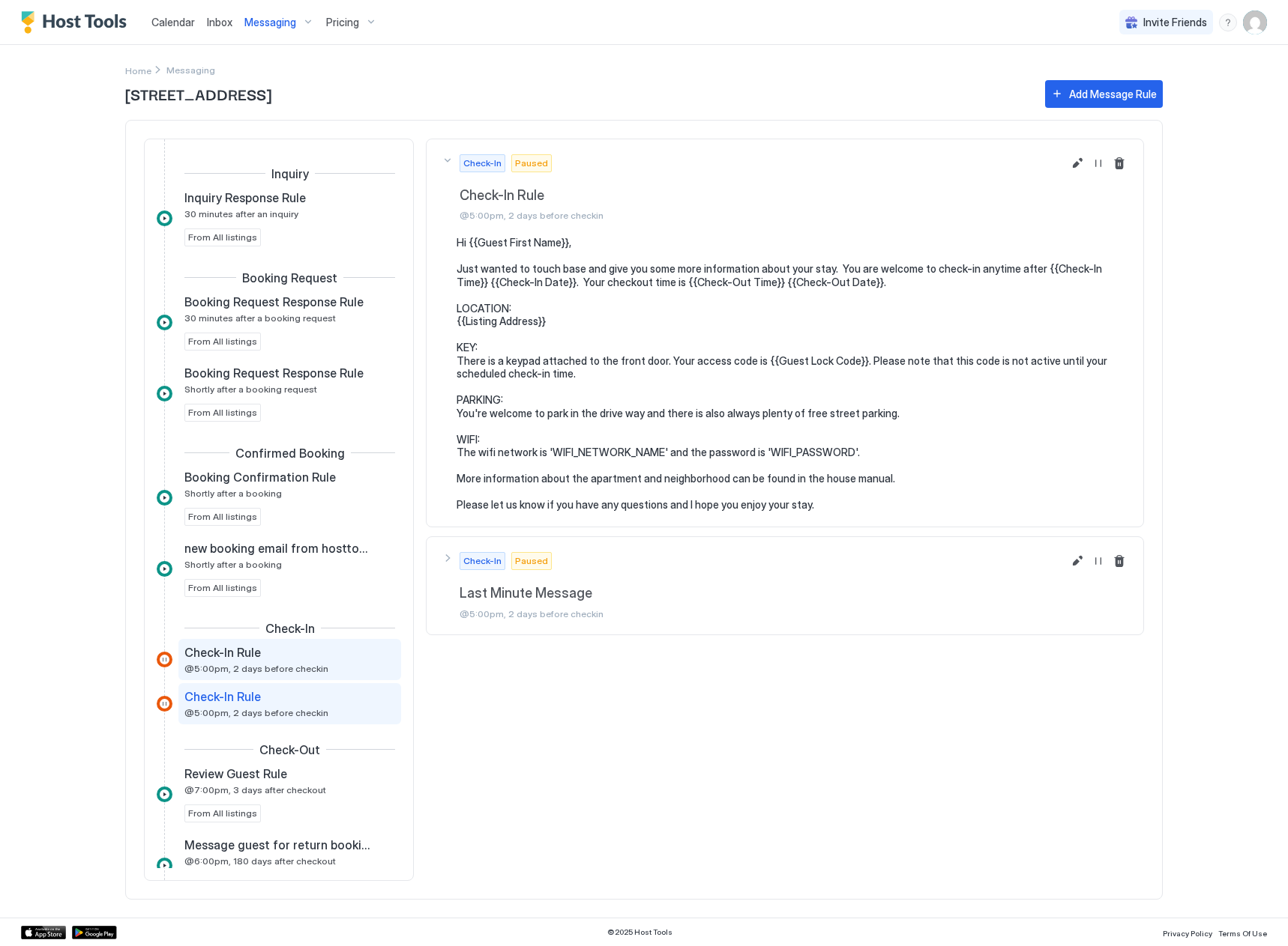
click at [330, 663] on div "Check-In Rule @5:00pm, 2 days before checkin" at bounding box center [279, 659] width 190 height 29
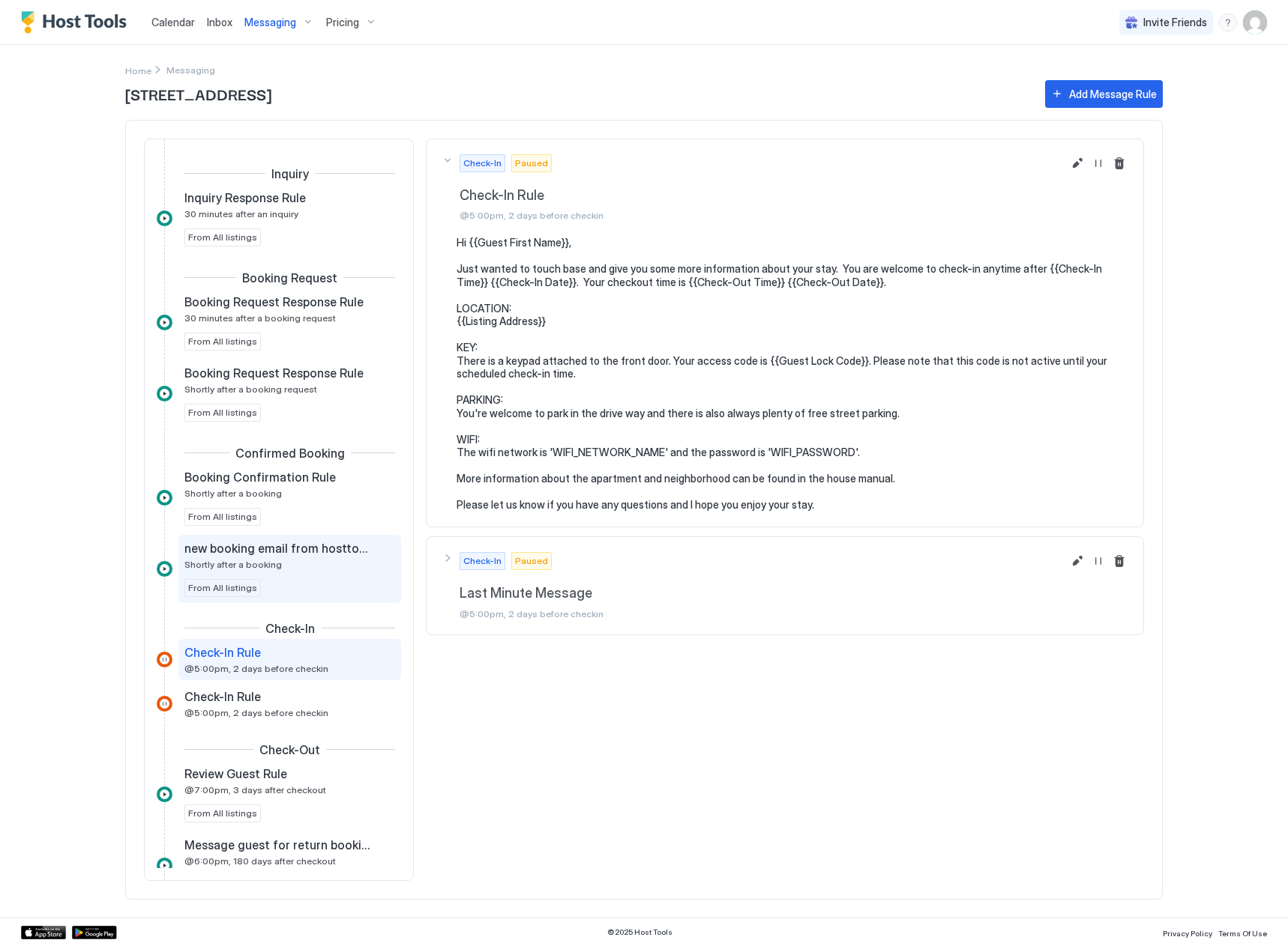
click at [335, 570] on div "new booking email from hosttools Shortly after a booking From All listings" at bounding box center [290, 569] width 211 height 56
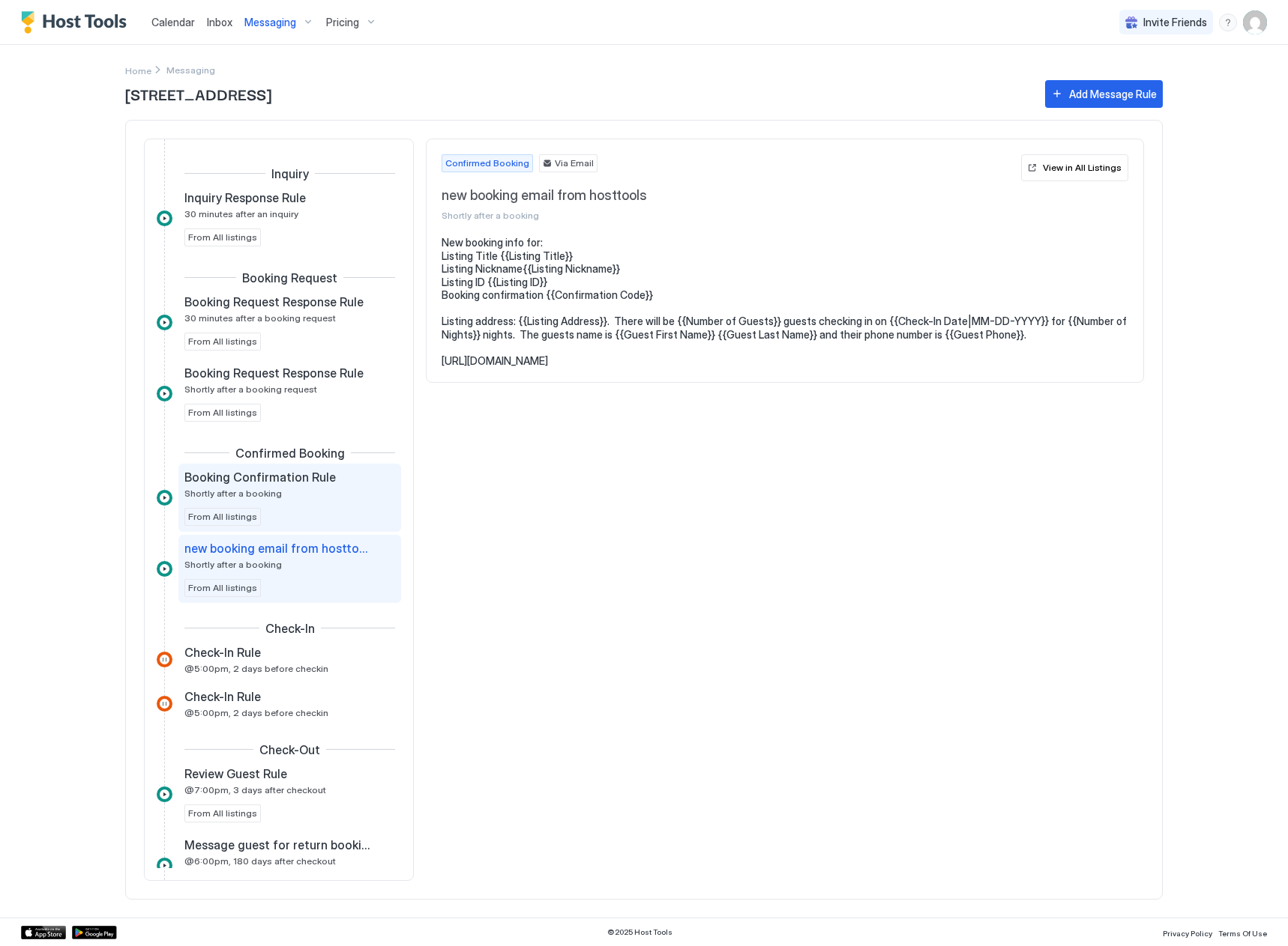
click at [328, 468] on div "Booking Confirmation Rule Shortly after a booking From All listings" at bounding box center [289, 498] width 223 height 68
